Goal: Find specific page/section: Find specific page/section

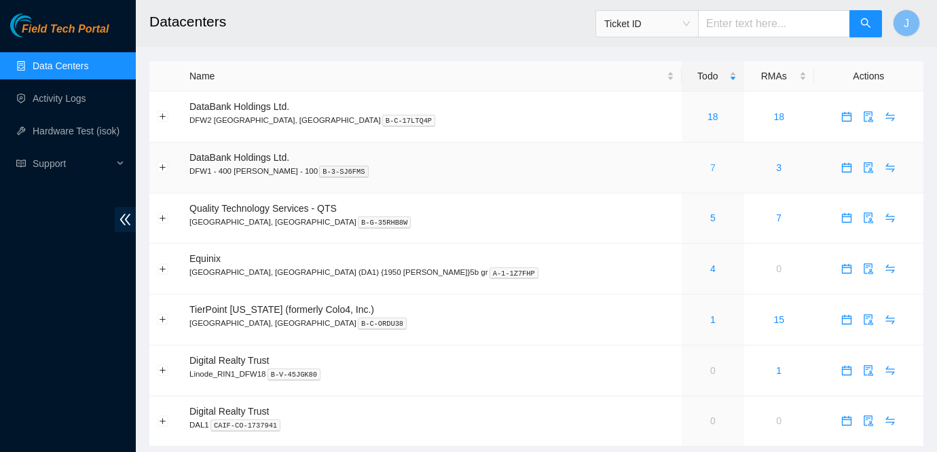
click at [710, 166] on link "7" at bounding box center [712, 167] width 5 height 11
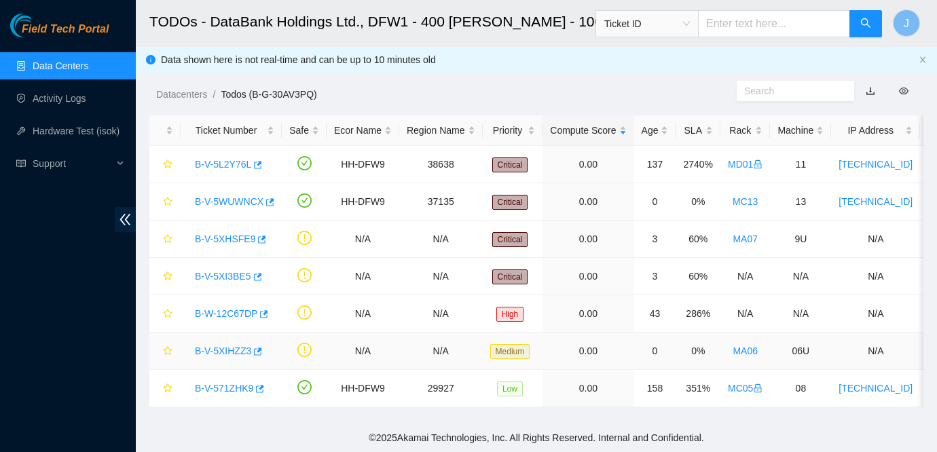
click at [225, 349] on link "B-V-5XIHZZ3" at bounding box center [223, 351] width 56 height 11
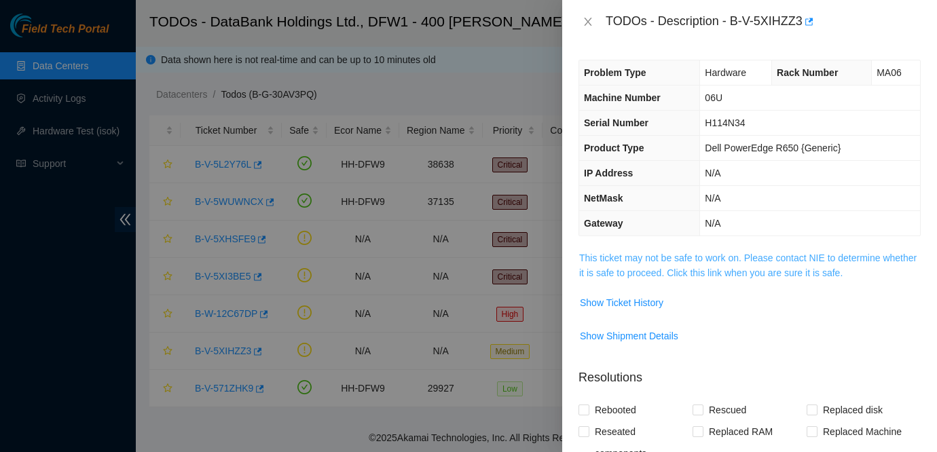
click at [677, 262] on link "This ticket may not be safe to work on. Please contact NIE to determine whether…" at bounding box center [748, 266] width 338 height 26
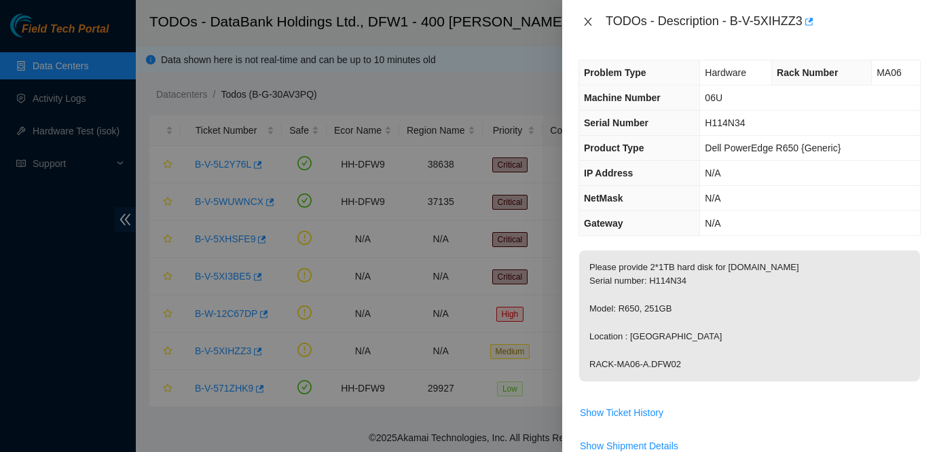
click at [585, 21] on icon "close" at bounding box center [588, 21] width 11 height 11
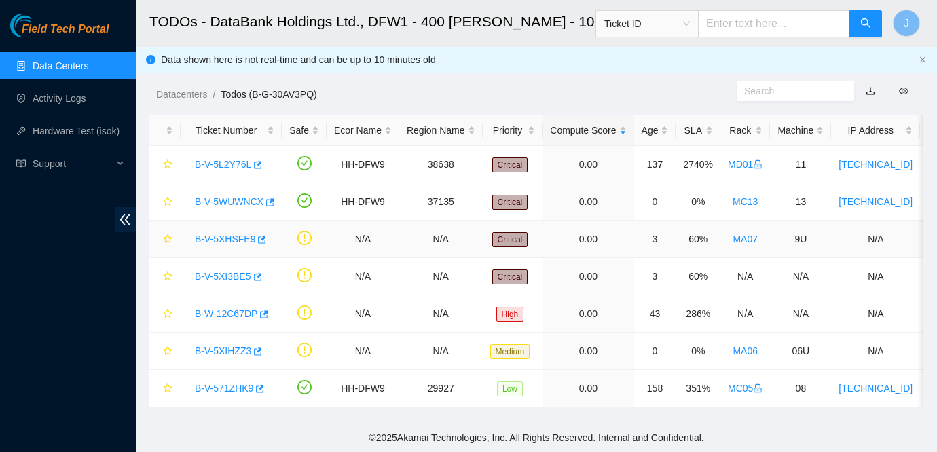
click at [225, 238] on link "B-V-5XHSFE9" at bounding box center [225, 239] width 60 height 11
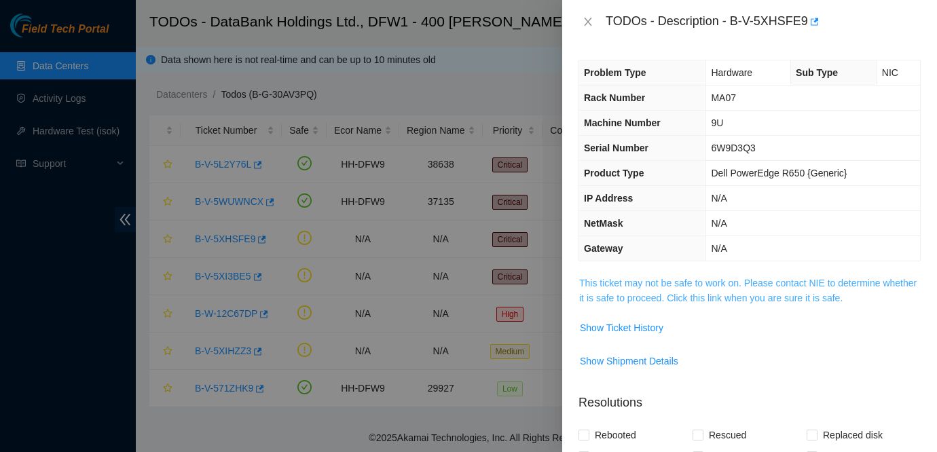
click at [654, 285] on link "This ticket may not be safe to work on. Please contact NIE to determine whether…" at bounding box center [748, 291] width 338 height 26
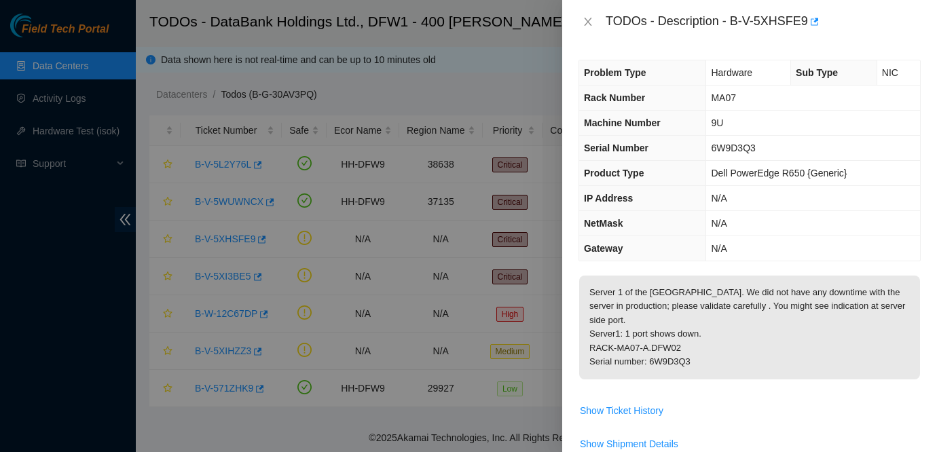
click at [833, 223] on td "N/A" at bounding box center [813, 223] width 214 height 25
click at [590, 24] on icon "close" at bounding box center [587, 22] width 7 height 8
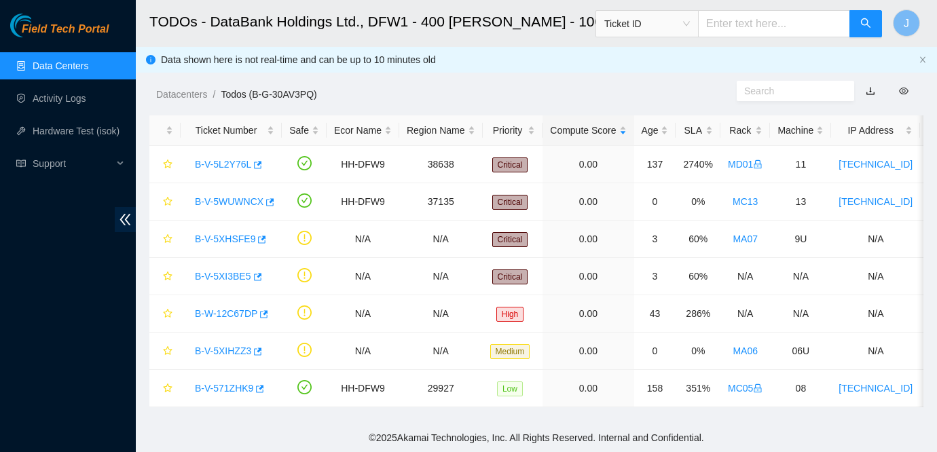
click at [76, 63] on link "Data Centers" at bounding box center [61, 65] width 56 height 11
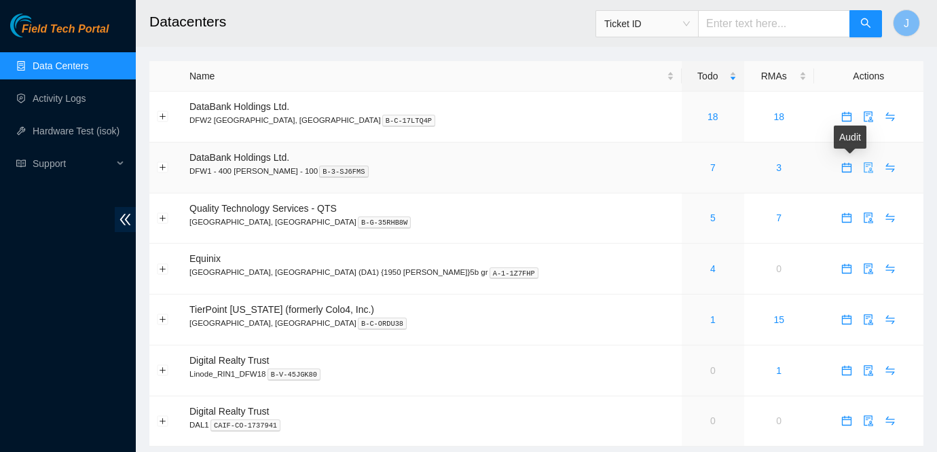
click at [863, 165] on icon "audit" at bounding box center [868, 167] width 11 height 11
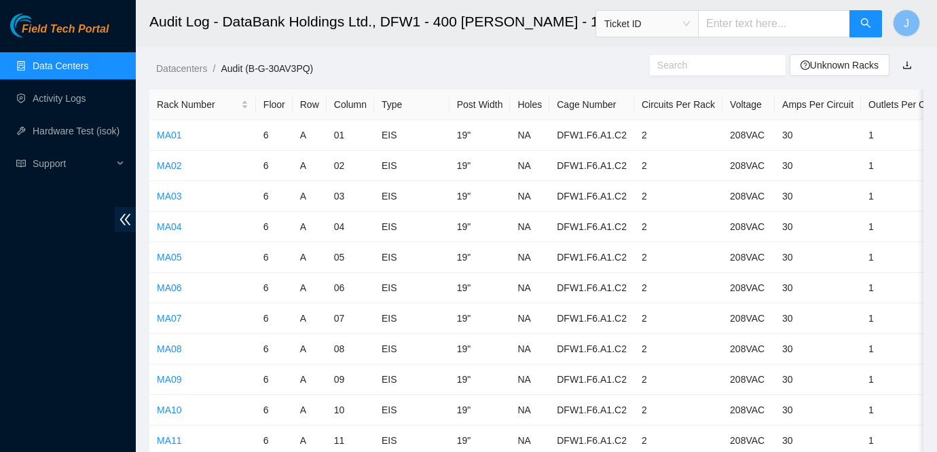
click at [657, 65] on input "text" at bounding box center [712, 65] width 110 height 15
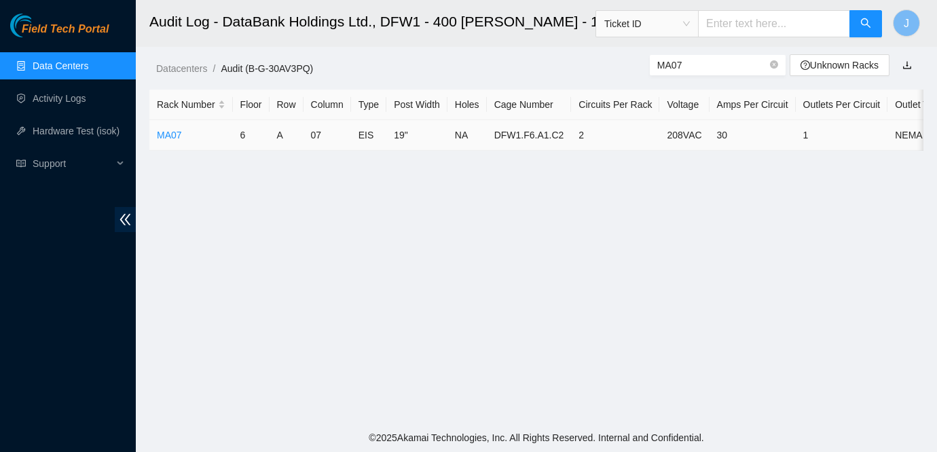
type input "MA07"
click at [165, 141] on td "MA07" at bounding box center [191, 135] width 84 height 31
click at [170, 134] on link "MA07" at bounding box center [169, 135] width 25 height 11
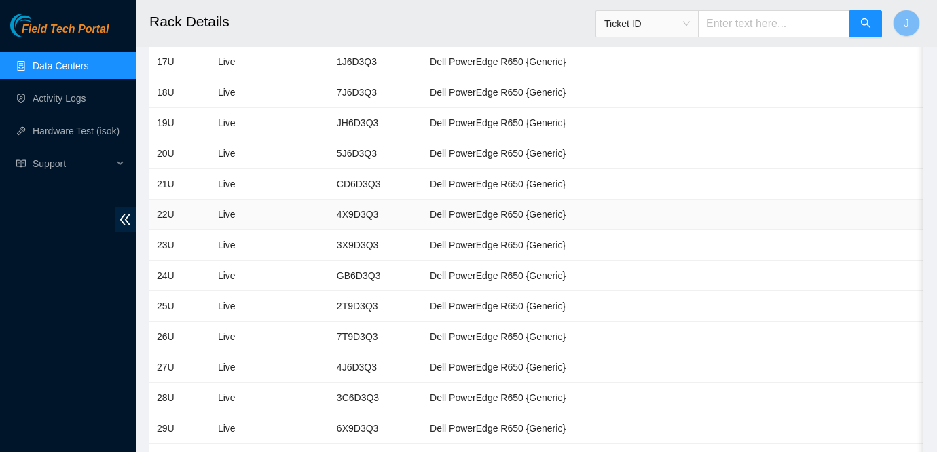
scroll to position [673, 0]
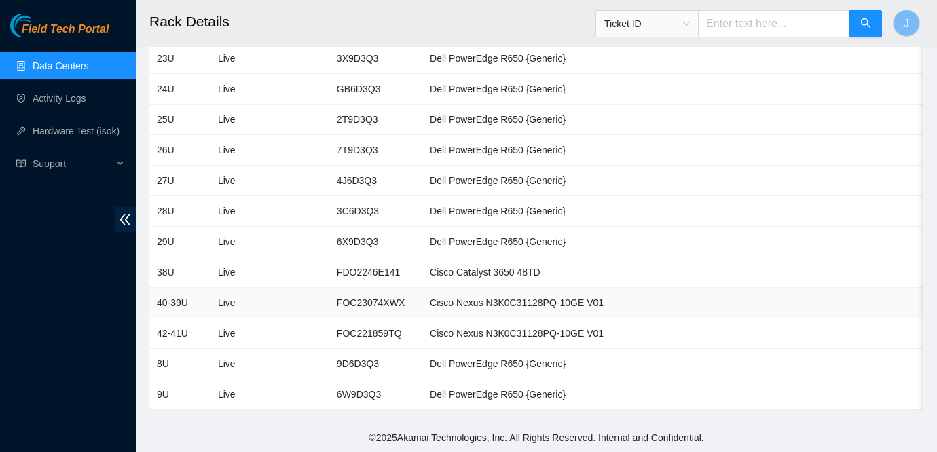
click at [826, 297] on td at bounding box center [856, 303] width 60 height 31
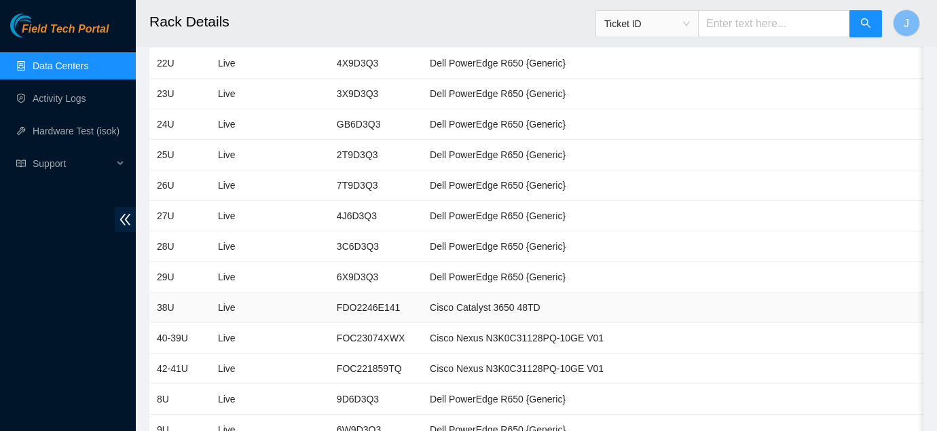
scroll to position [694, 0]
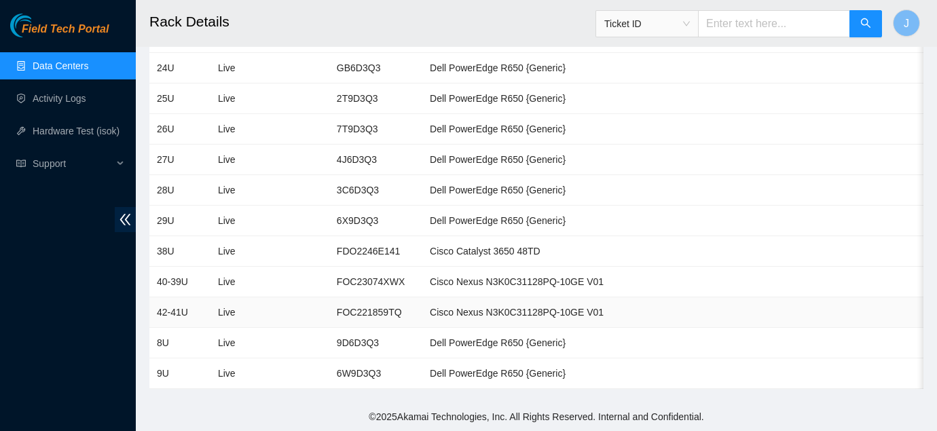
click at [886, 324] on td at bounding box center [921, 312] width 71 height 31
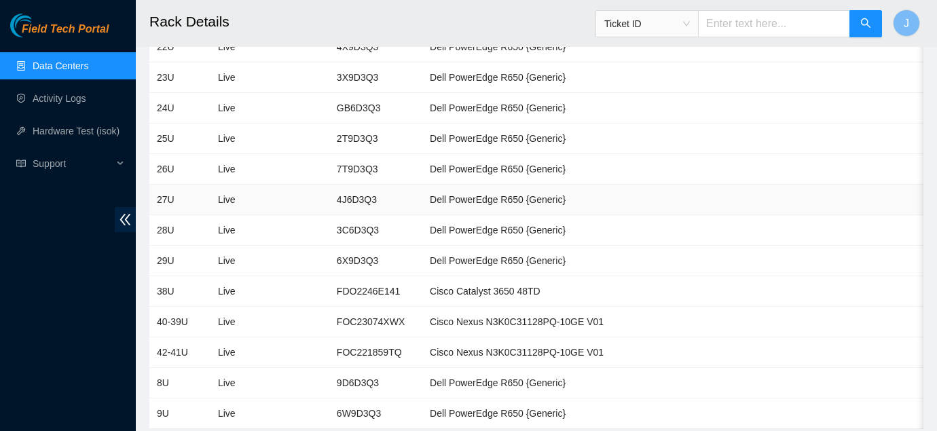
scroll to position [651, 0]
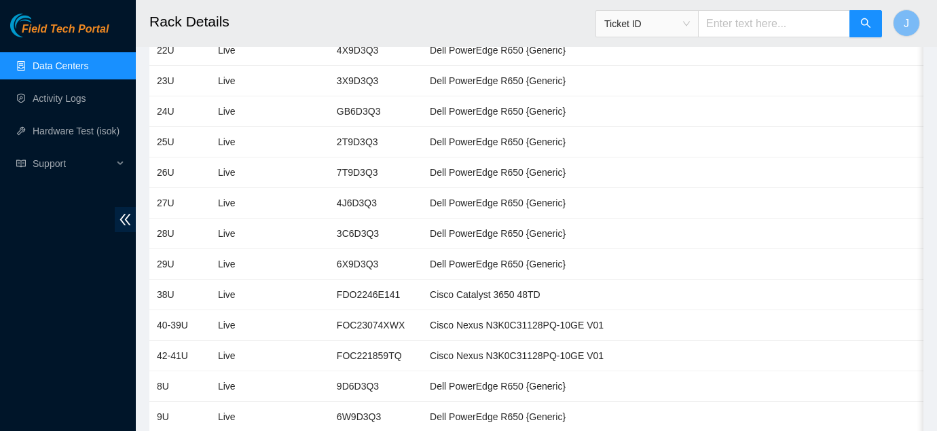
click at [52, 71] on link "Data Centers" at bounding box center [61, 65] width 56 height 11
